Goal: Task Accomplishment & Management: Manage account settings

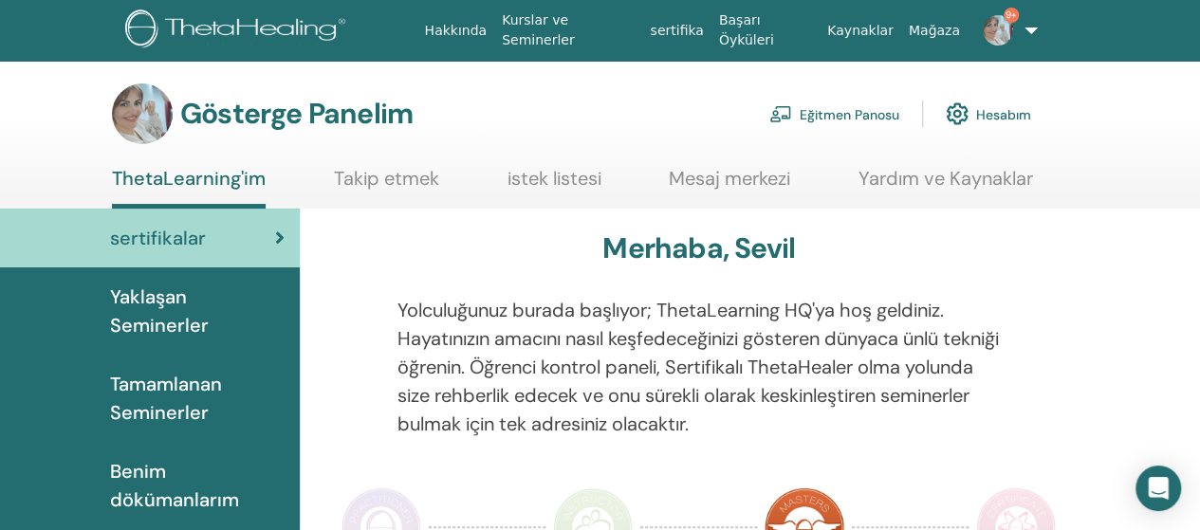
click at [881, 113] on font "Eğitmen Panosu" at bounding box center [850, 114] width 100 height 17
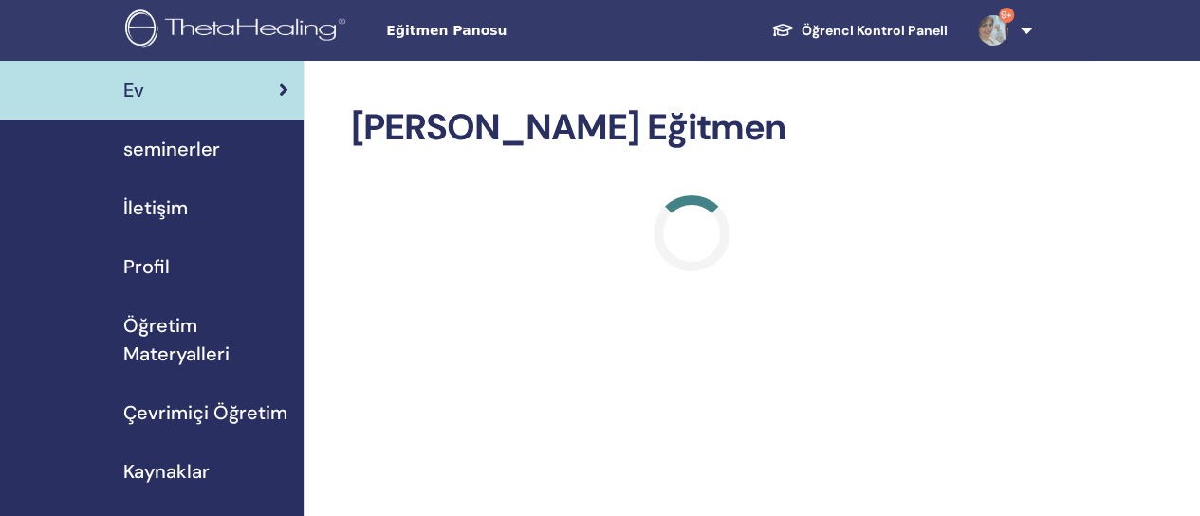
click at [158, 149] on span "seminerler" at bounding box center [171, 149] width 97 height 28
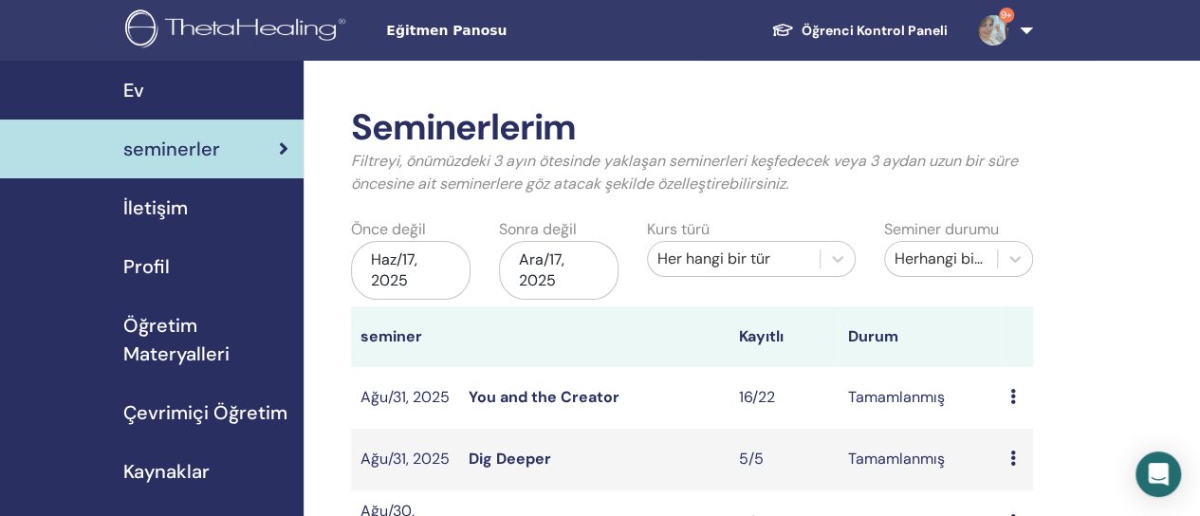
scroll to position [66, 0]
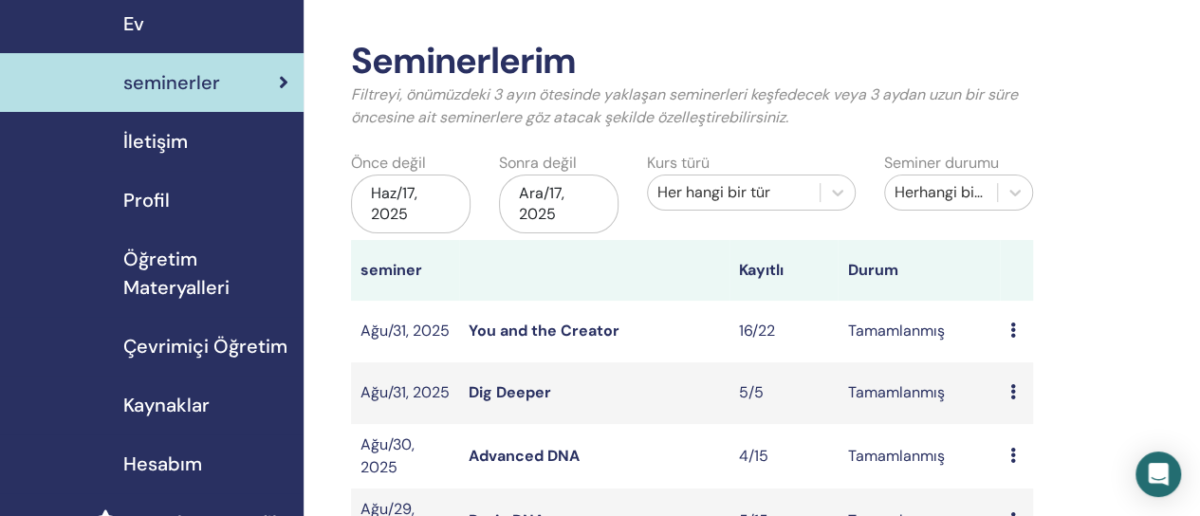
click at [587, 325] on link "You and the Creator" at bounding box center [544, 331] width 151 height 20
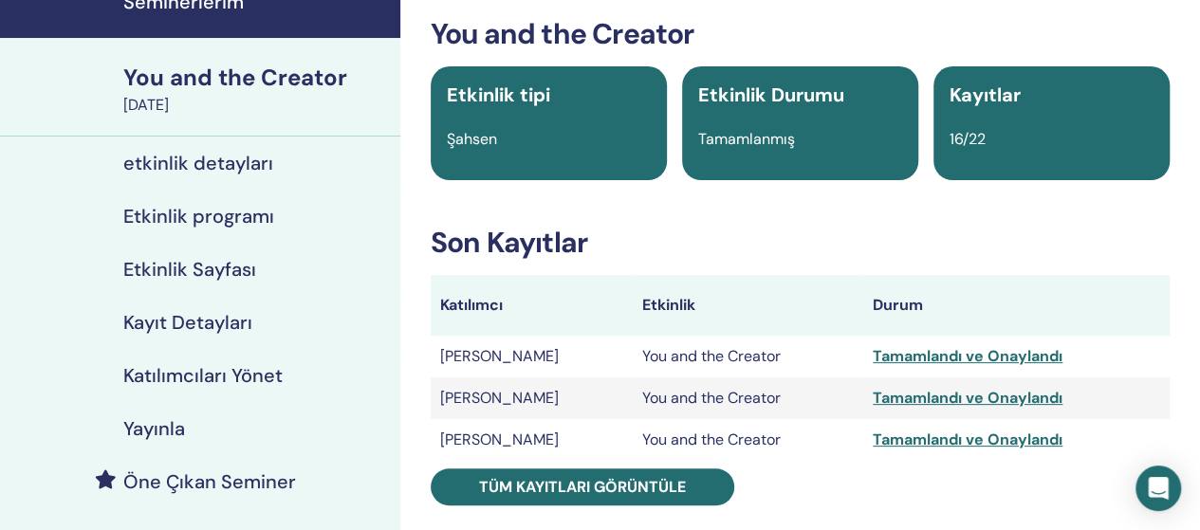
scroll to position [138, 0]
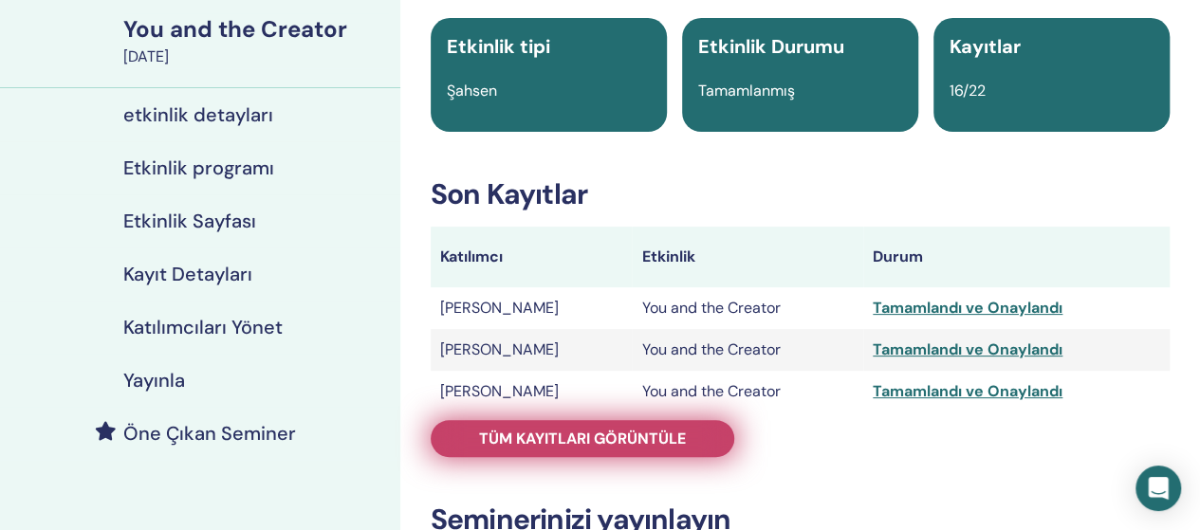
click at [606, 434] on span "Tüm kayıtları görüntüle" at bounding box center [582, 439] width 207 height 20
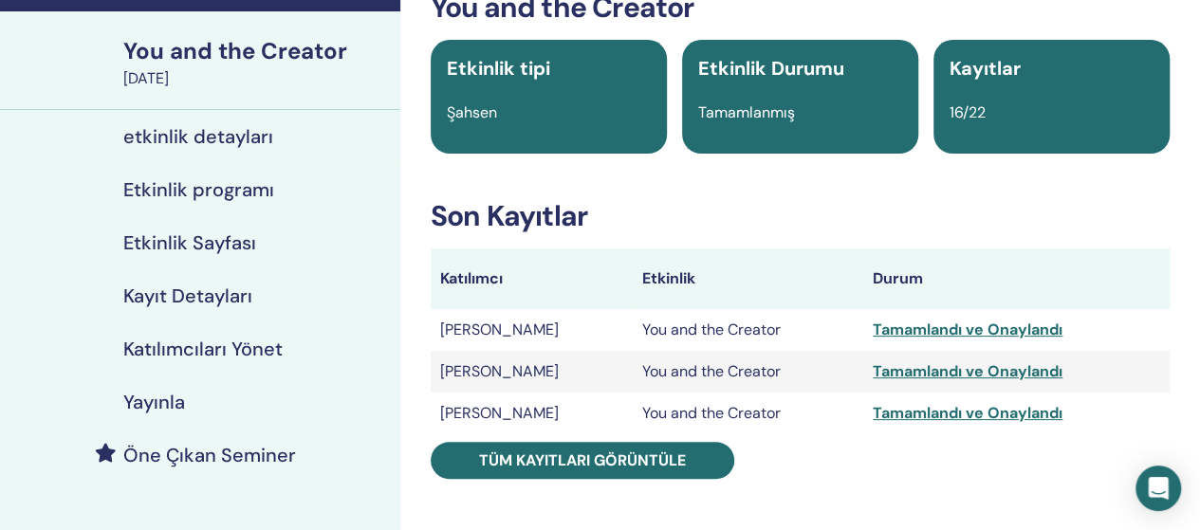
scroll to position [138, 0]
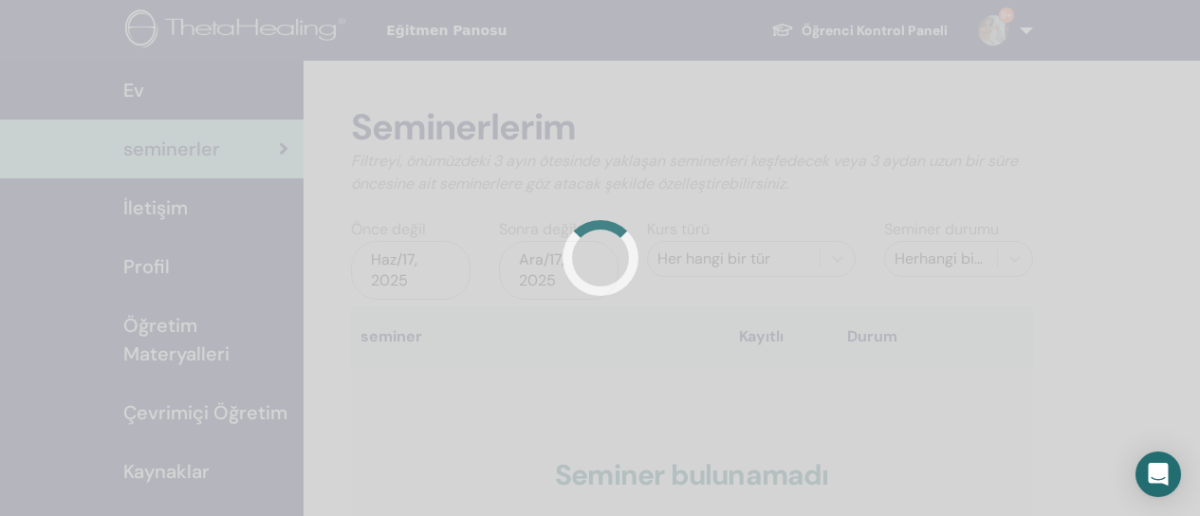
scroll to position [66, 0]
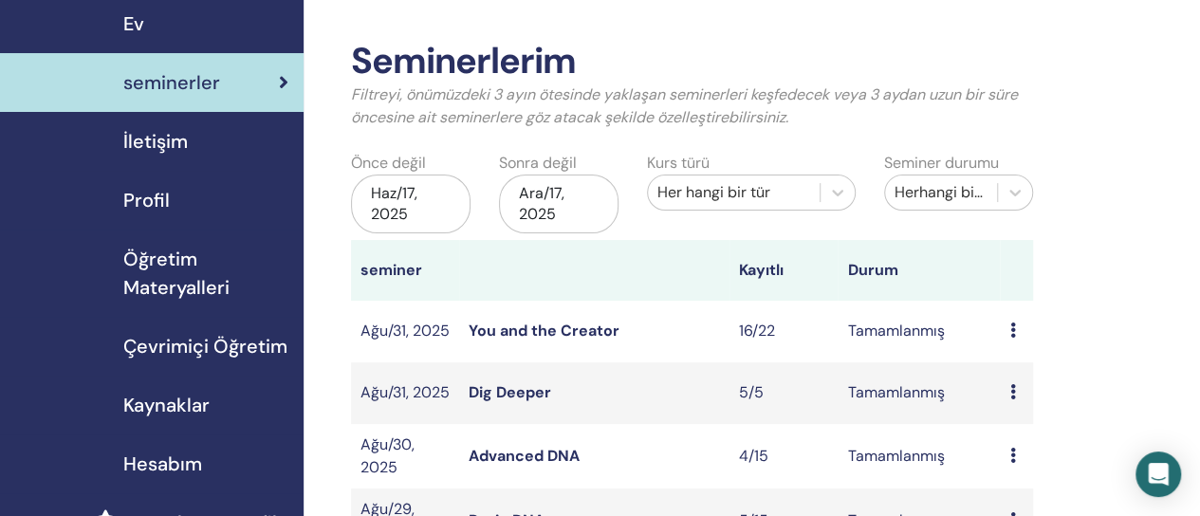
click at [499, 398] on link "Dig Deeper" at bounding box center [510, 392] width 83 height 20
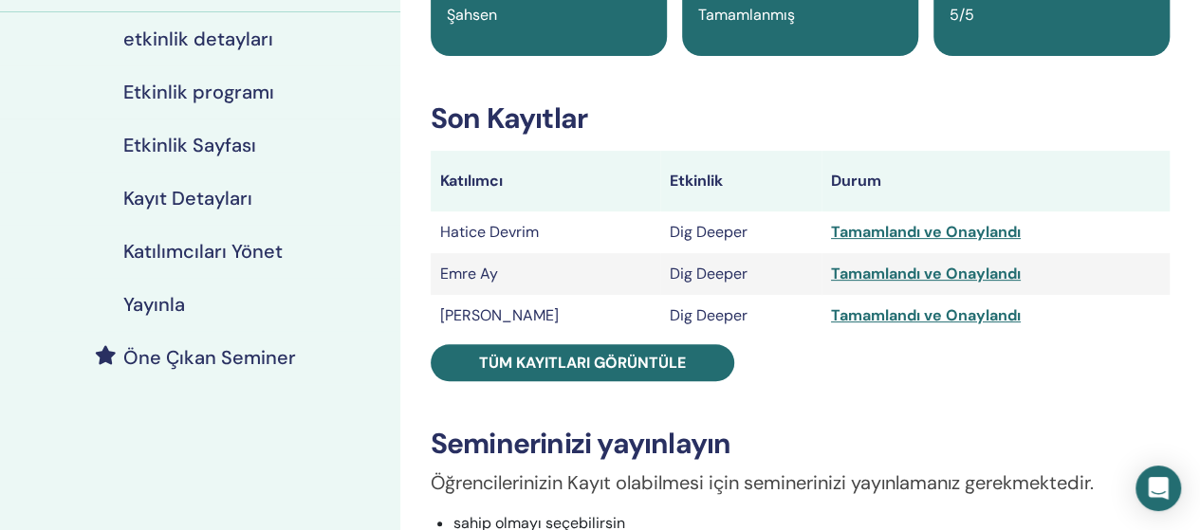
scroll to position [251, 0]
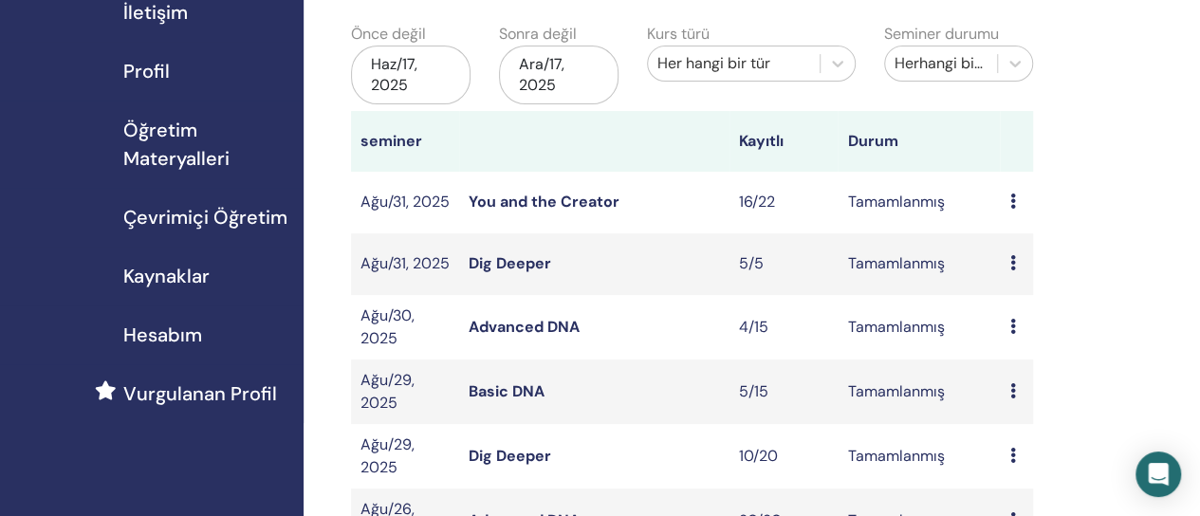
scroll to position [200, 0]
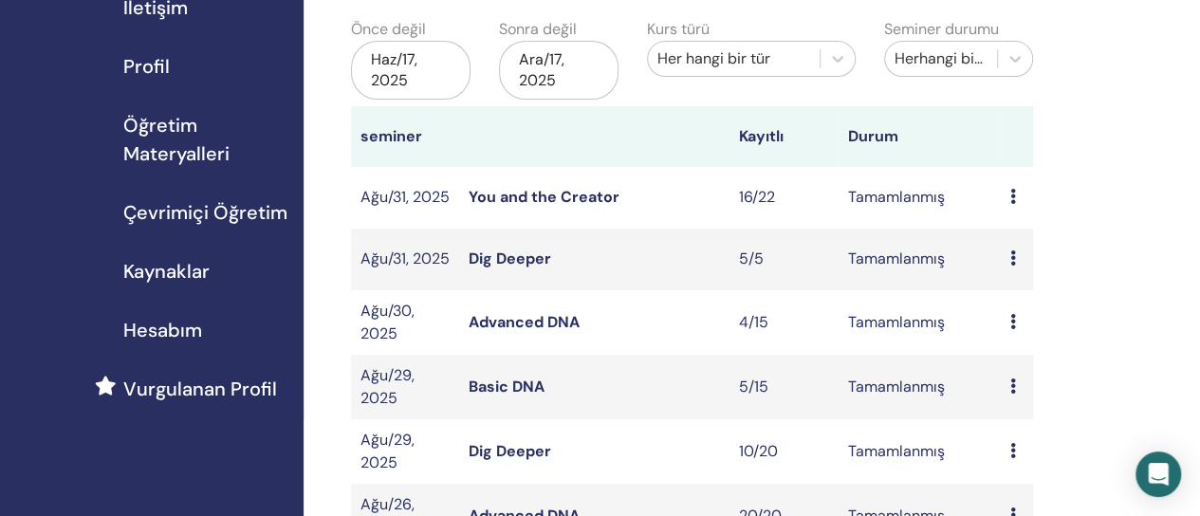
click at [489, 396] on link "Basic DNA" at bounding box center [507, 387] width 76 height 20
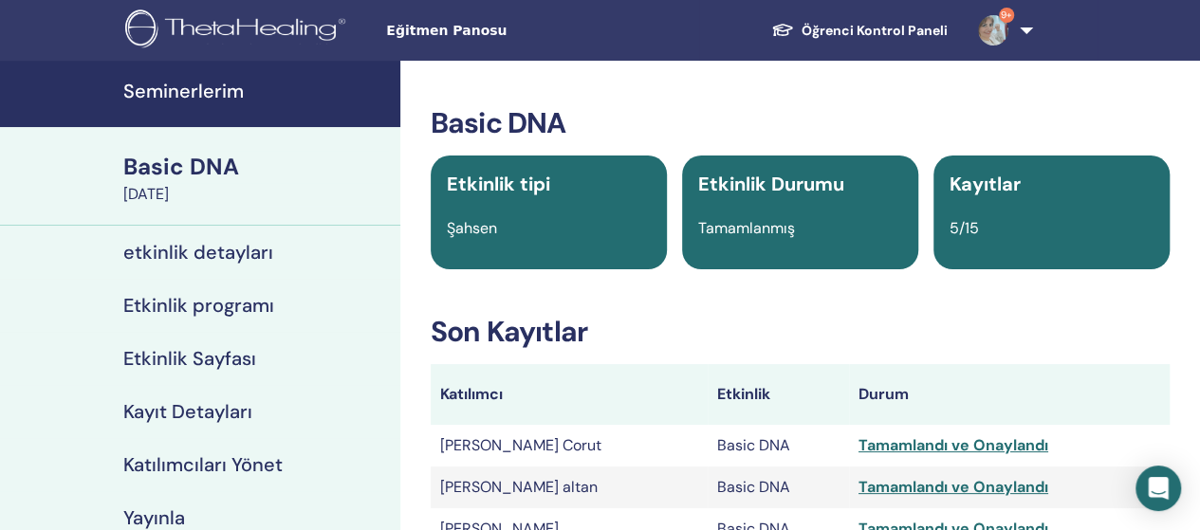
scroll to position [267, 0]
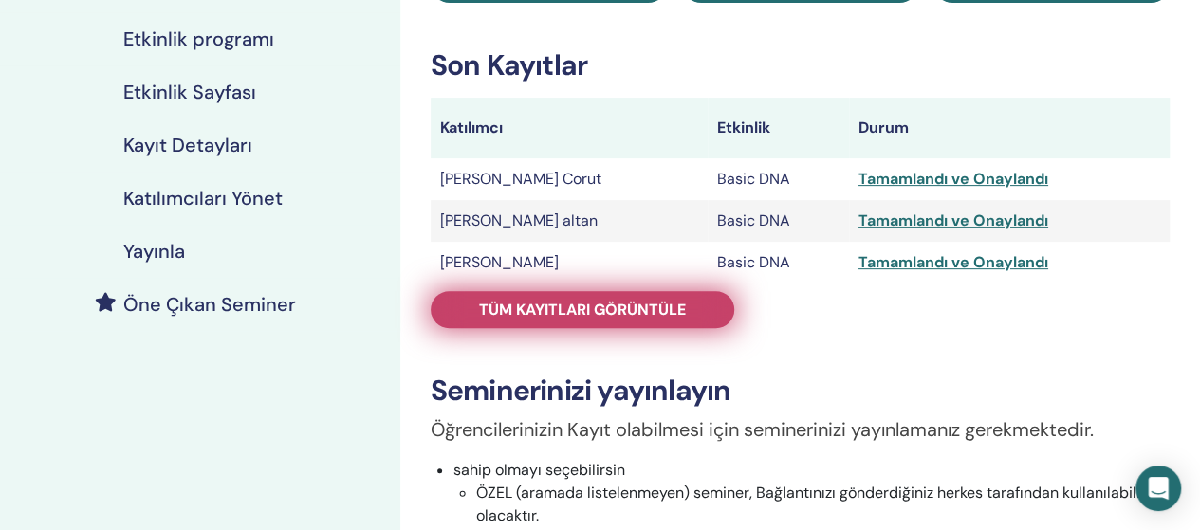
click at [660, 306] on span "Tüm kayıtları görüntüle" at bounding box center [582, 310] width 207 height 20
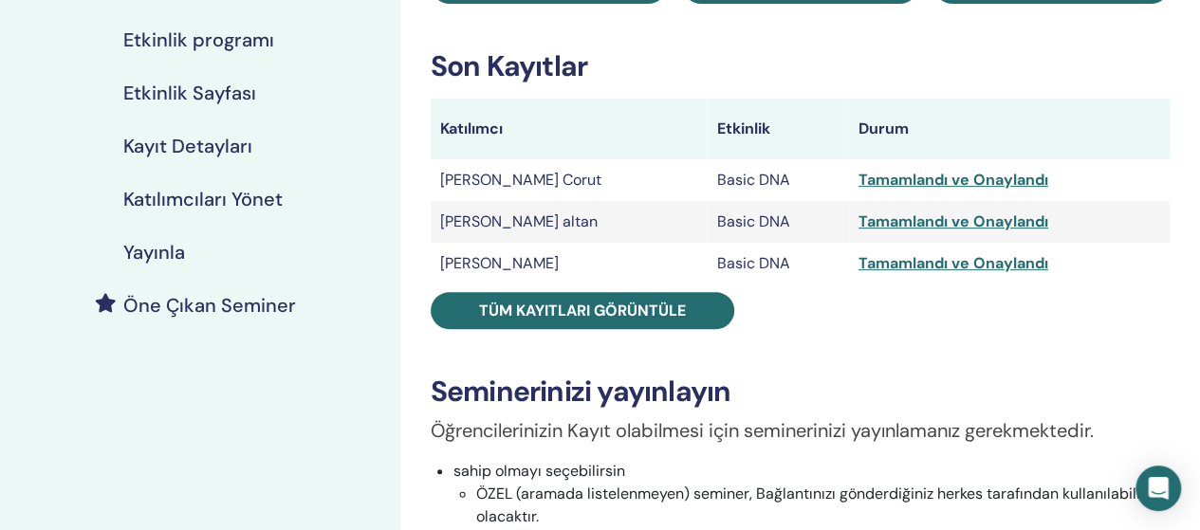
scroll to position [267, 0]
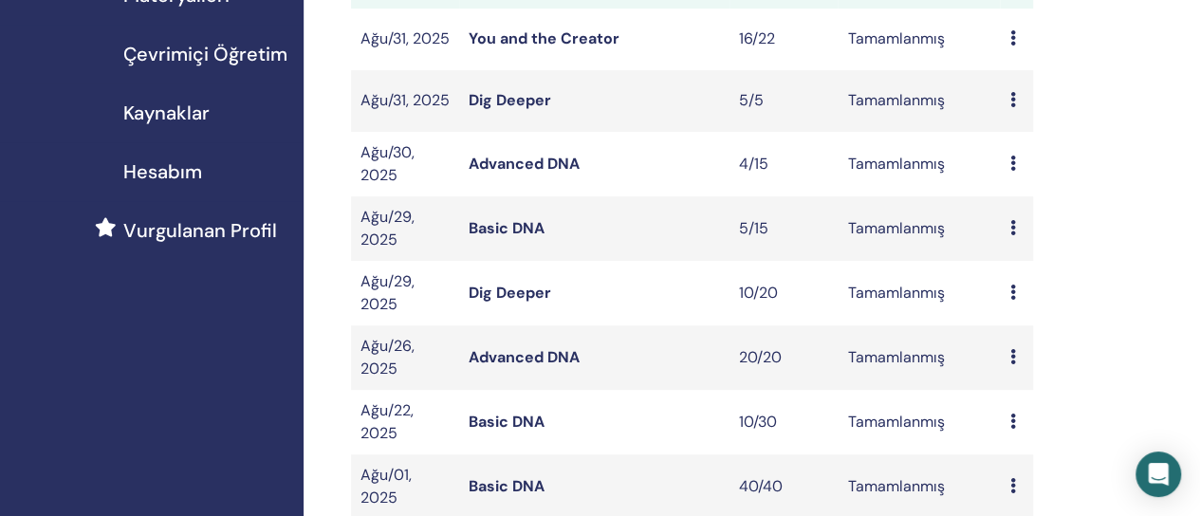
scroll to position [363, 0]
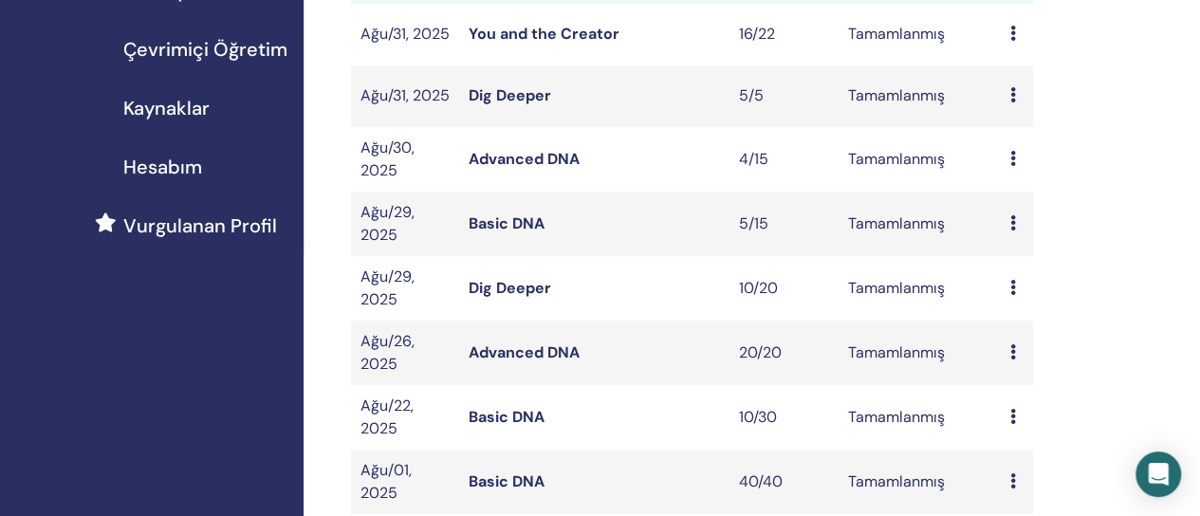
click at [496, 421] on link "Basic DNA" at bounding box center [507, 417] width 76 height 20
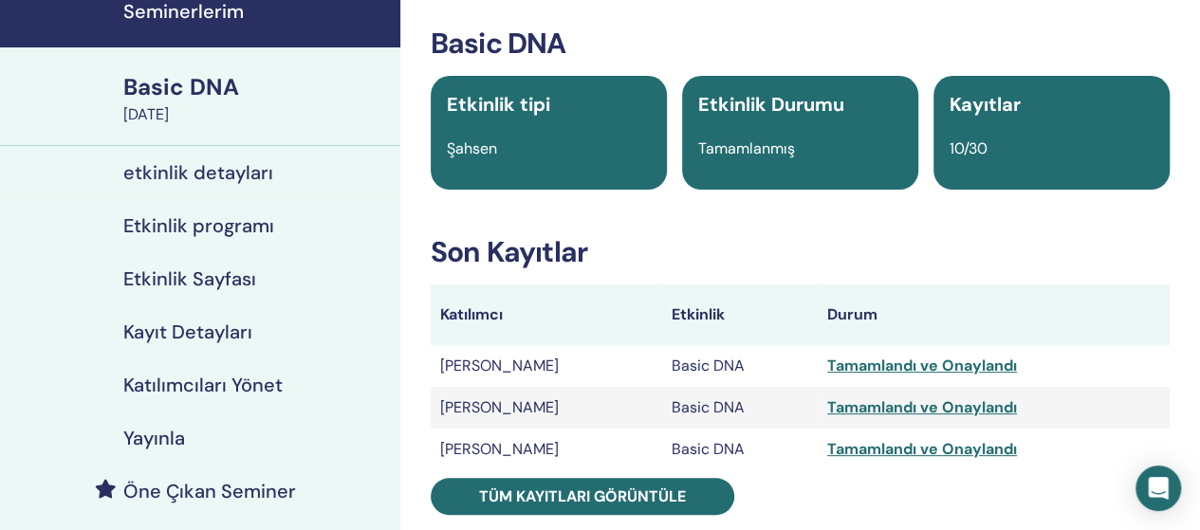
scroll to position [84, 0]
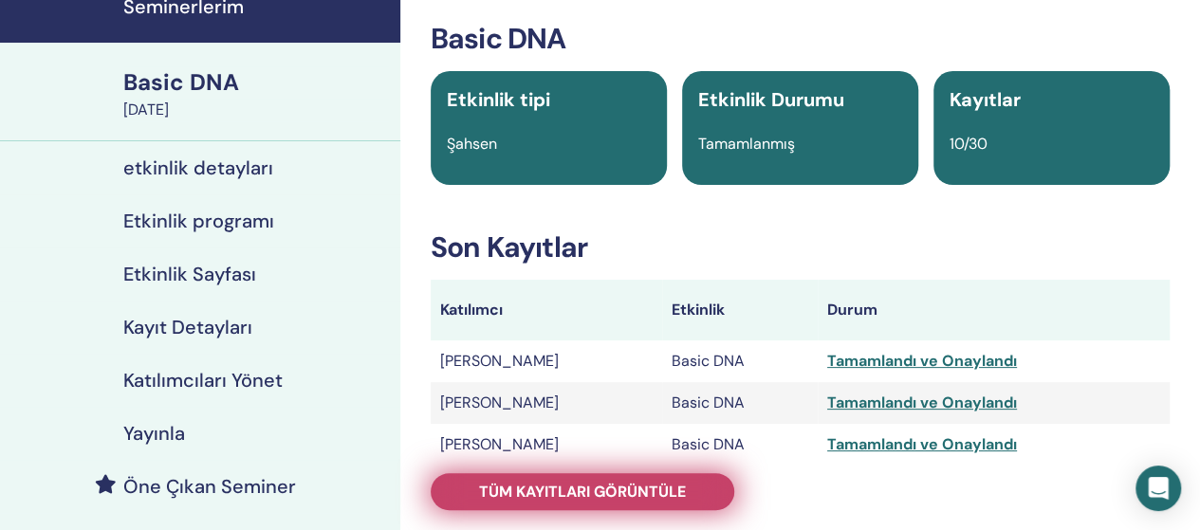
click at [639, 493] on span "Tüm kayıtları görüntüle" at bounding box center [582, 492] width 207 height 20
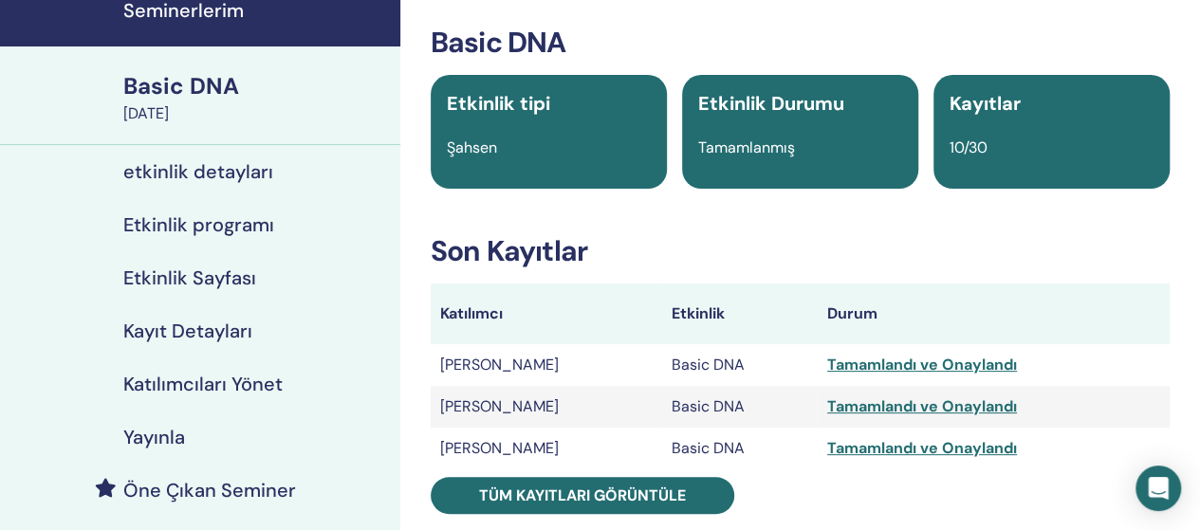
scroll to position [84, 0]
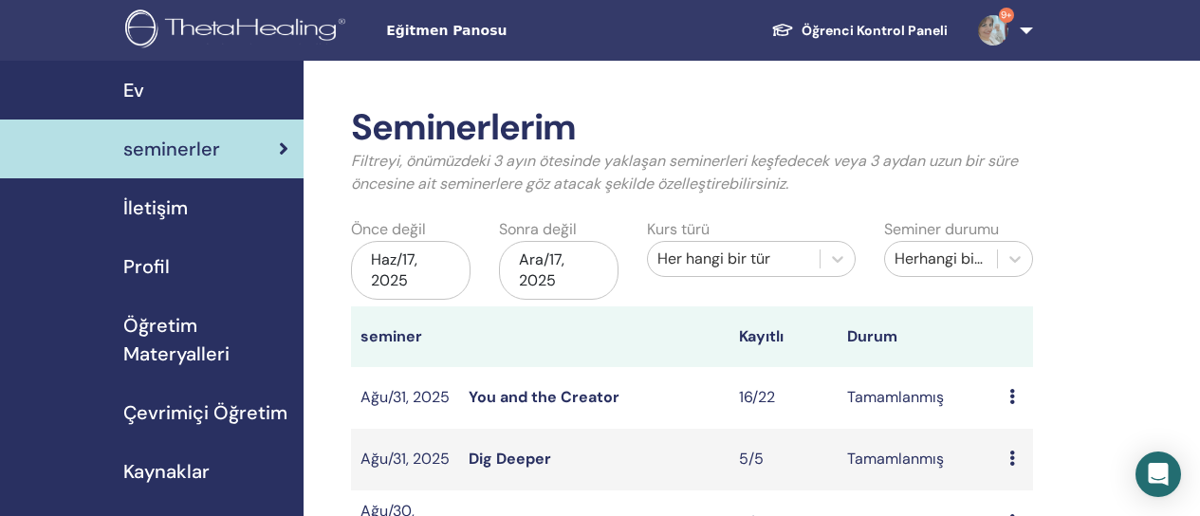
scroll to position [362, 0]
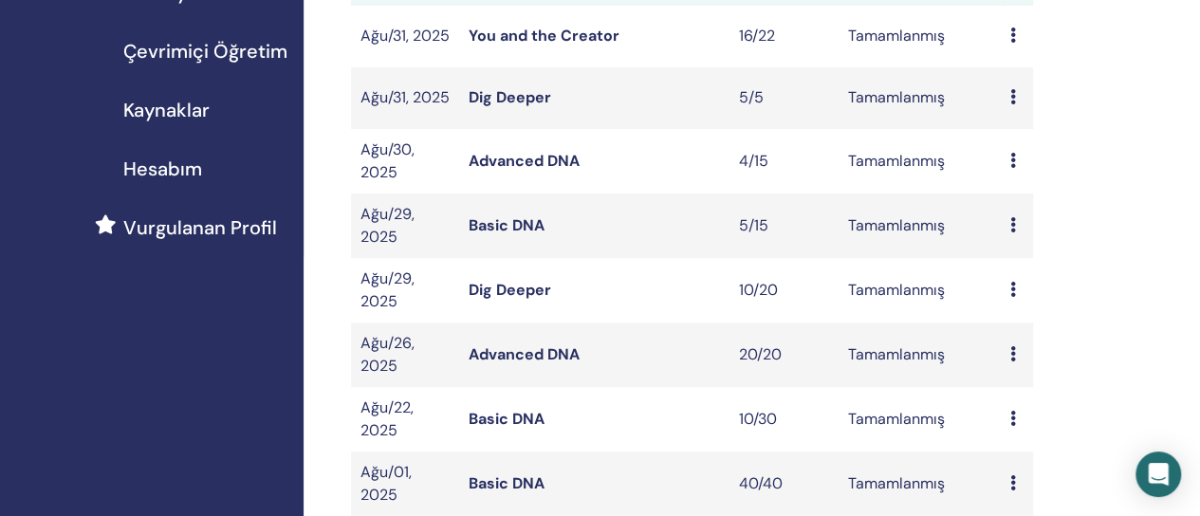
click at [495, 487] on link "Basic DNA" at bounding box center [507, 484] width 76 height 20
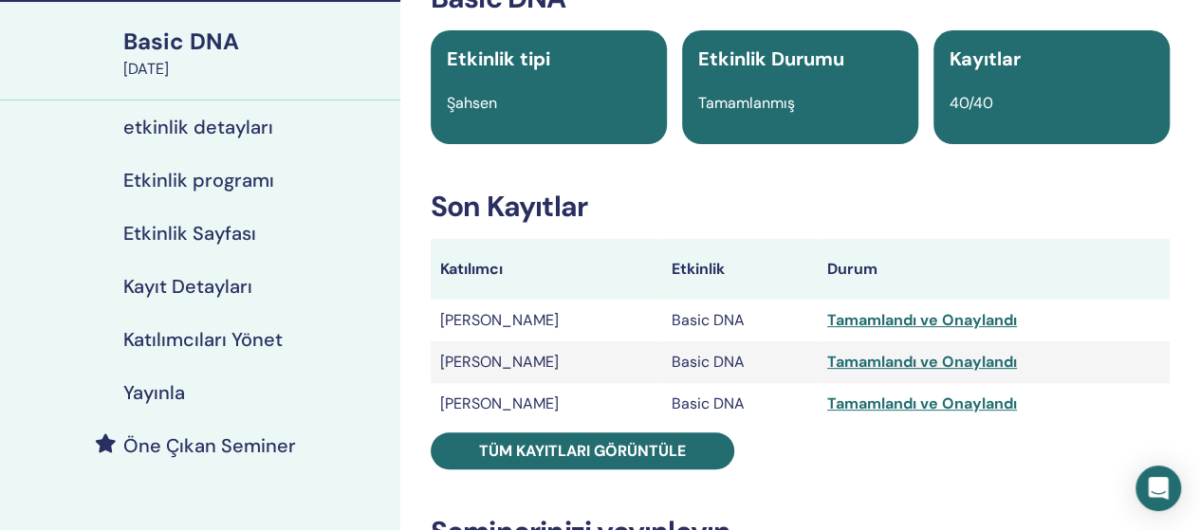
scroll to position [133, 0]
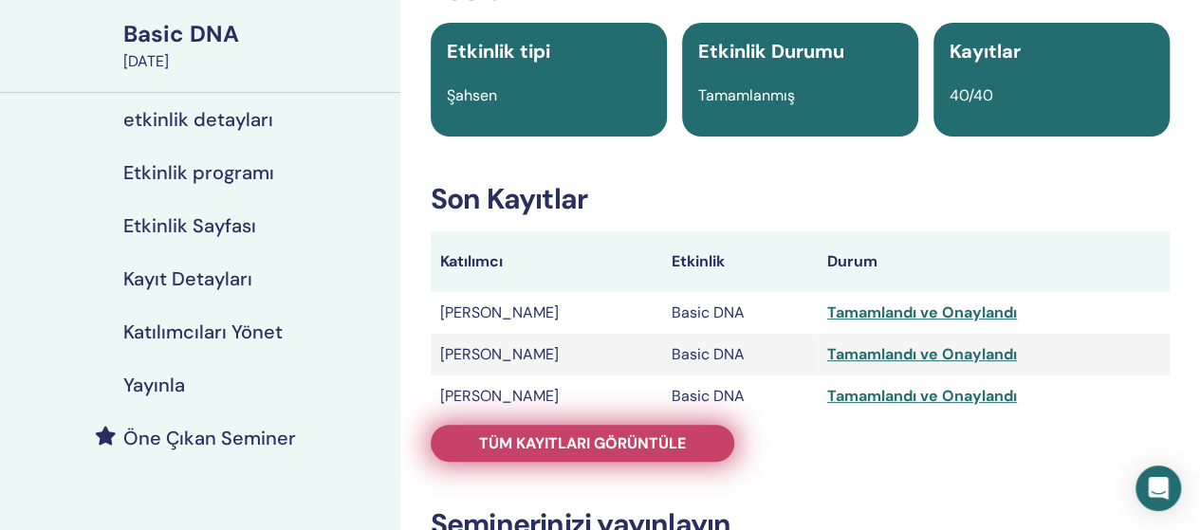
click at [595, 436] on span "Tüm kayıtları görüntüle" at bounding box center [582, 444] width 207 height 20
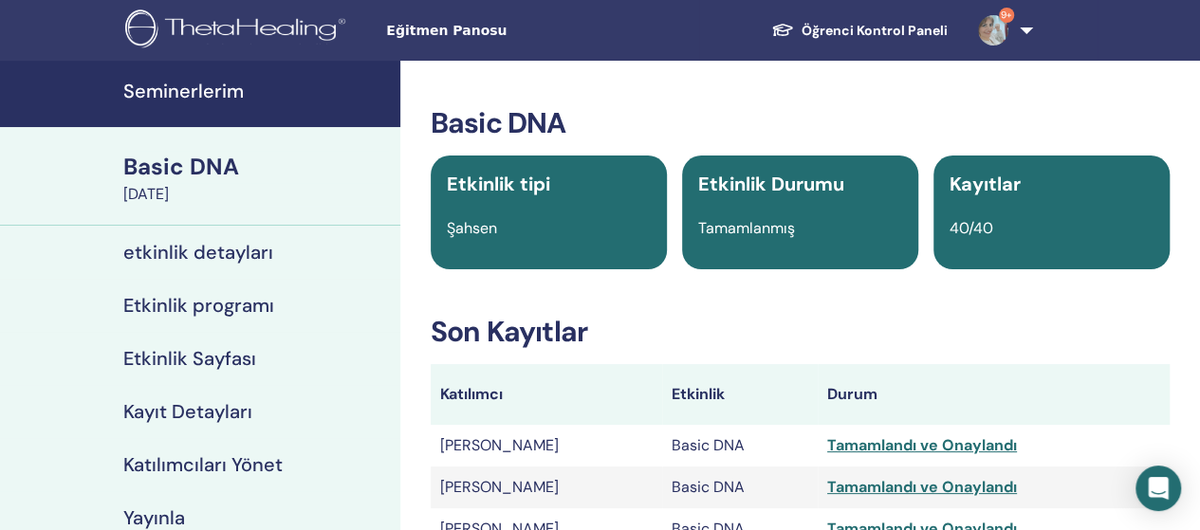
scroll to position [133, 0]
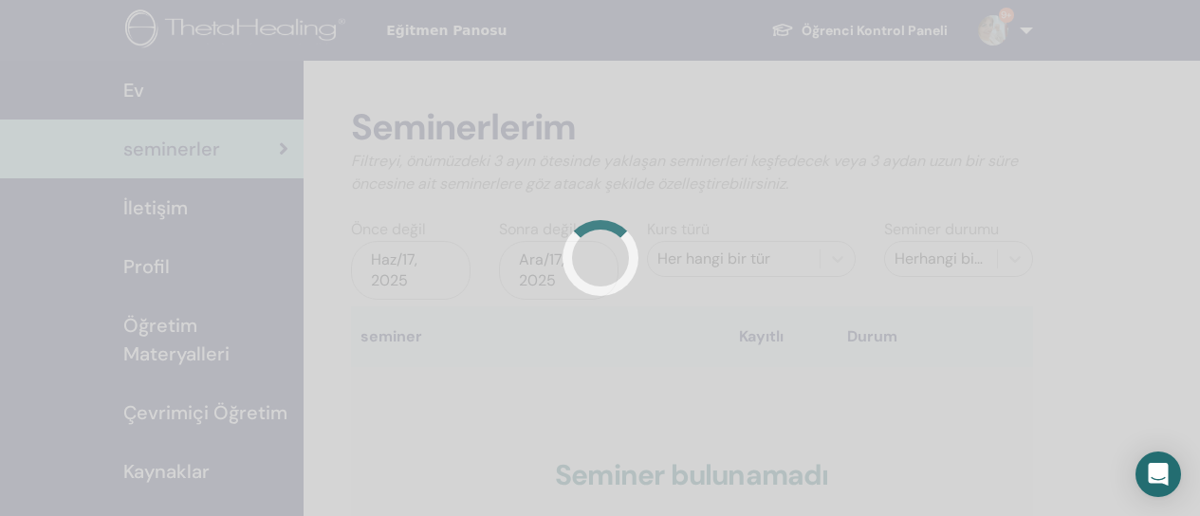
scroll to position [360, 0]
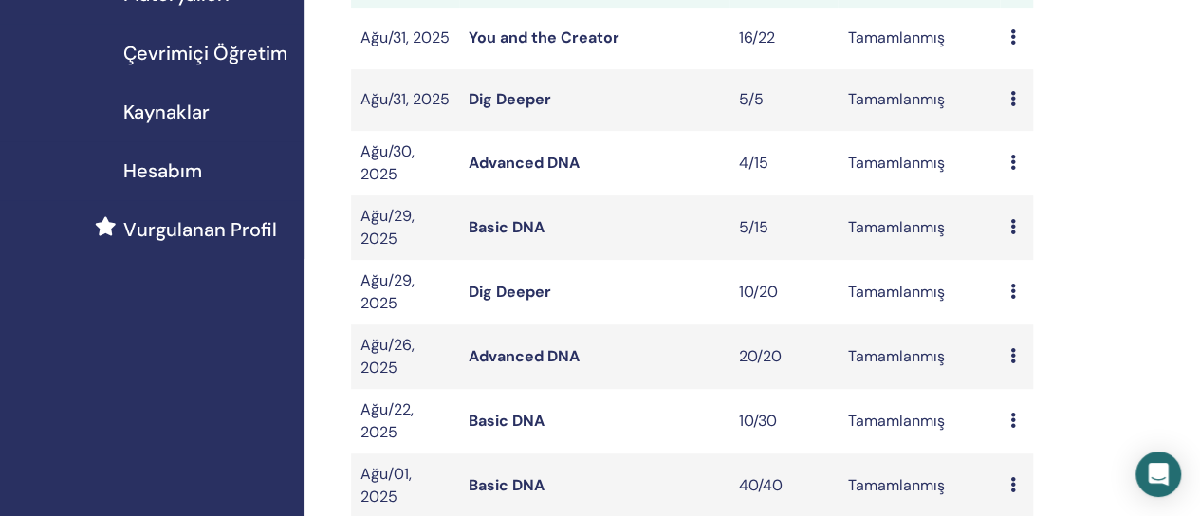
click at [539, 166] on link "Advanced DNA" at bounding box center [524, 163] width 111 height 20
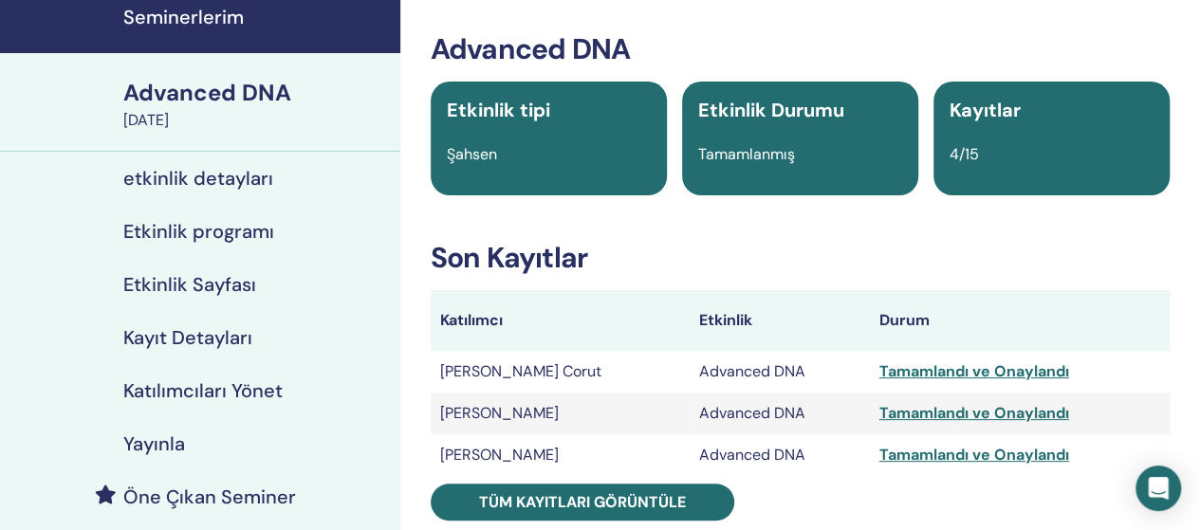
scroll to position [80, 0]
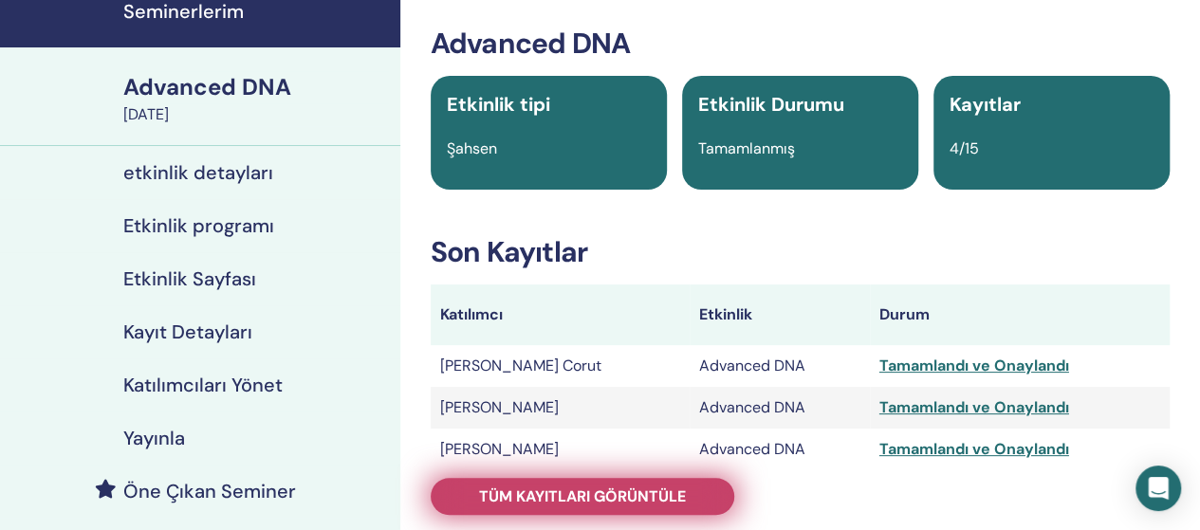
click at [552, 494] on span "Tüm kayıtları görüntüle" at bounding box center [582, 497] width 207 height 20
